Goal: Transaction & Acquisition: Purchase product/service

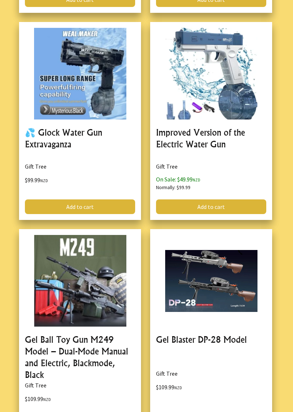
scroll to position [2242, 0]
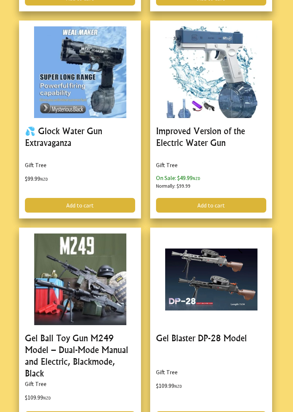
click at [108, 342] on link at bounding box center [80, 330] width 122 height 204
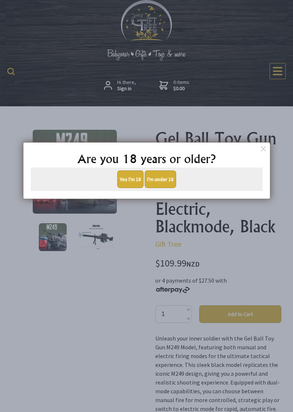
click at [135, 178] on button "Yes I'm 18" at bounding box center [130, 179] width 26 height 18
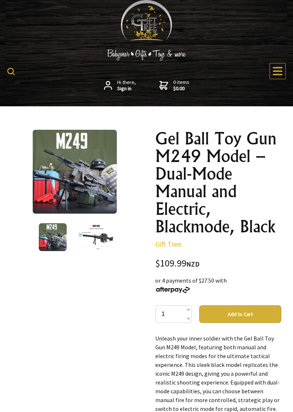
click at [95, 236] on img at bounding box center [97, 237] width 38 height 28
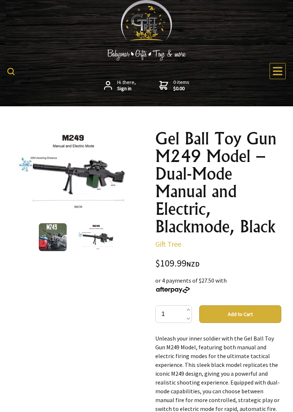
click at [48, 231] on img at bounding box center [53, 237] width 28 height 28
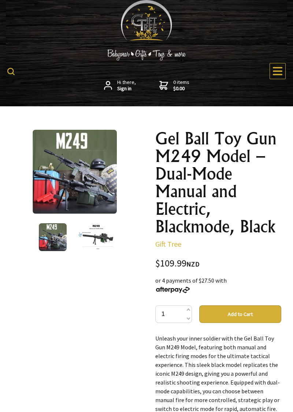
click at [89, 235] on img at bounding box center [97, 237] width 38 height 28
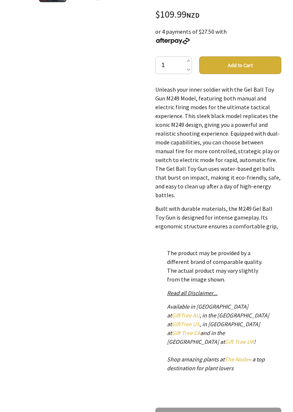
scroll to position [269, 0]
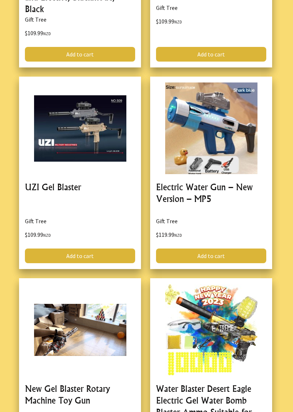
scroll to position [2607, 0]
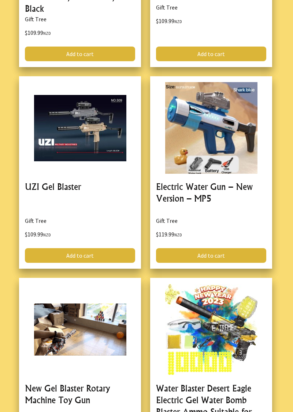
click at [38, 172] on link at bounding box center [80, 172] width 122 height 192
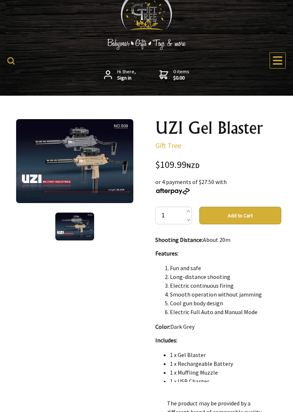
scroll to position [18, 0]
